Goal: Task Accomplishment & Management: Manage account settings

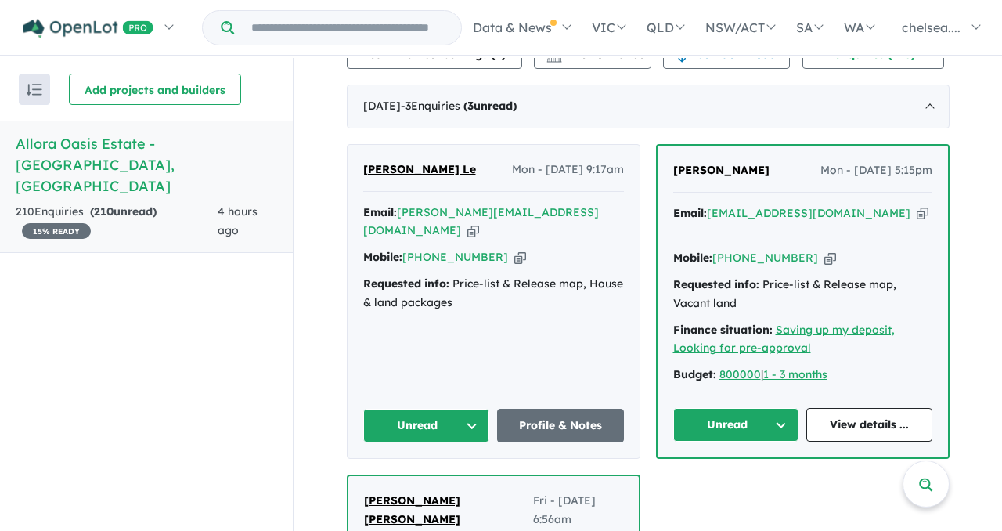
scroll to position [466, 0]
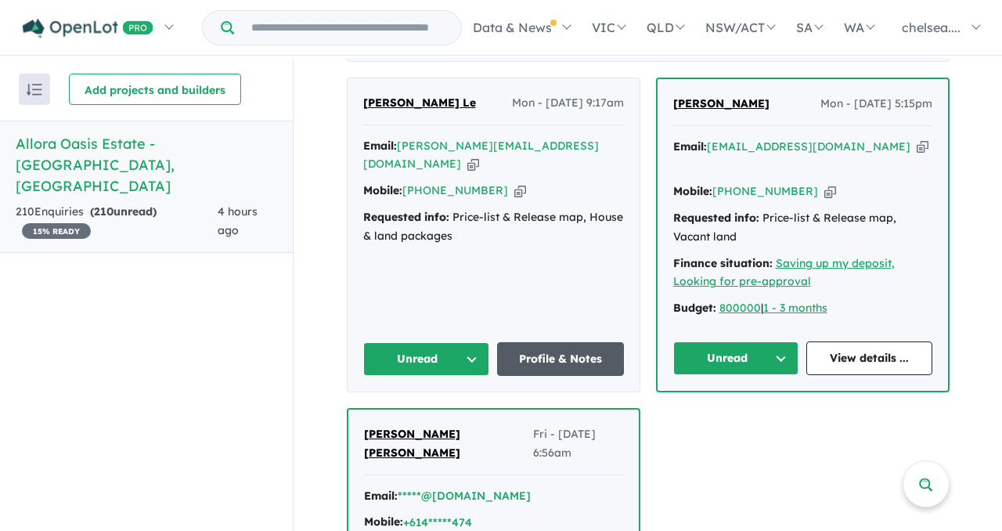
click at [545, 363] on link "Profile & Notes" at bounding box center [560, 359] width 127 height 34
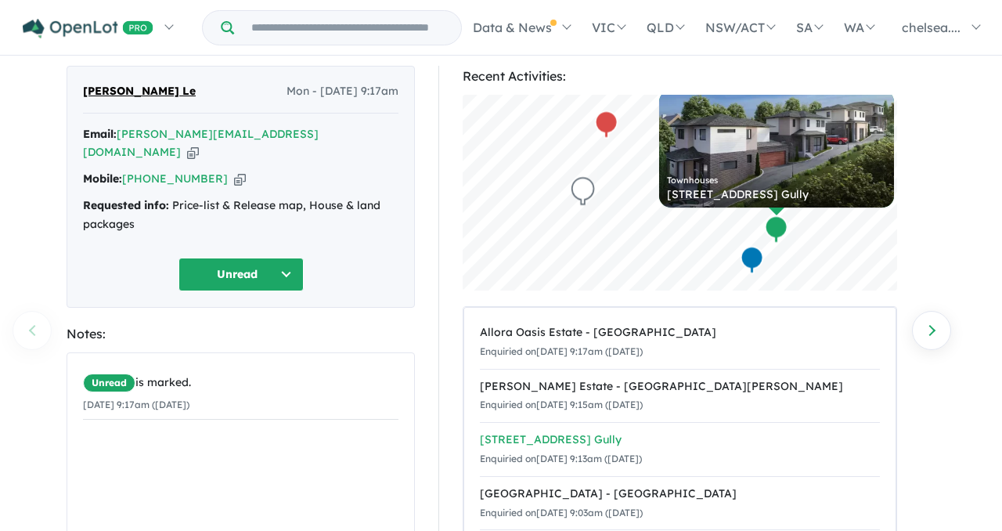
scroll to position [5, 0]
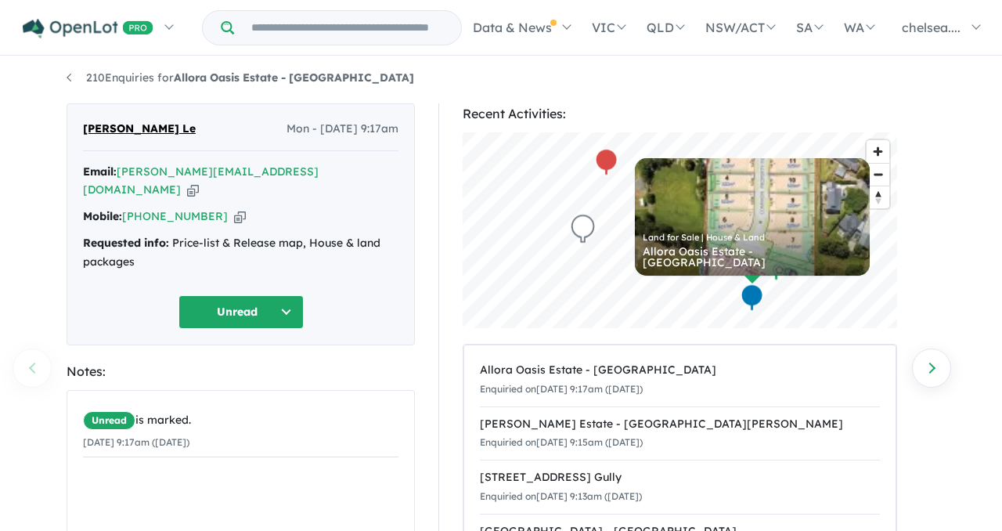
click at [199, 182] on icon "button" at bounding box center [193, 190] width 12 height 16
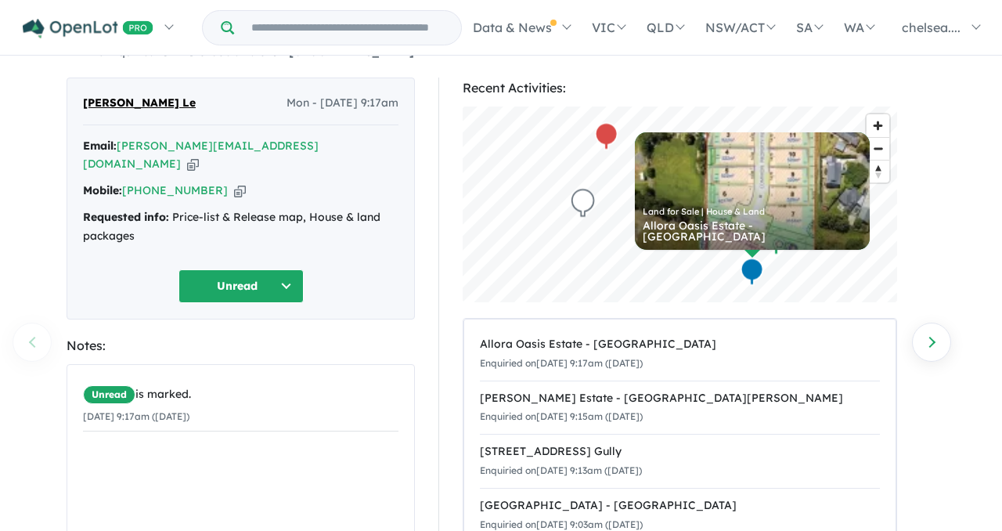
click at [371, 335] on div "Notes:" at bounding box center [241, 345] width 348 height 21
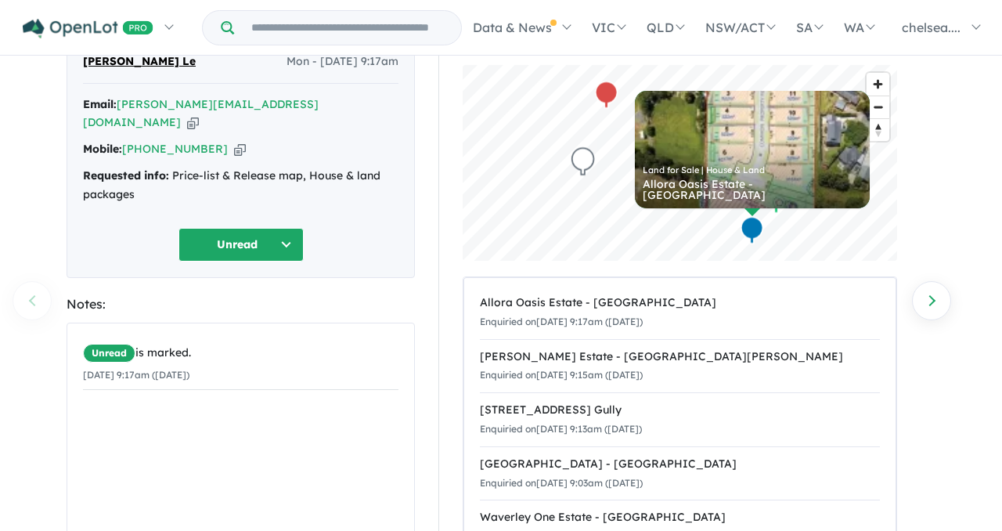
click at [234, 141] on icon "button" at bounding box center [240, 149] width 12 height 16
